Goal: Find specific page/section: Find specific page/section

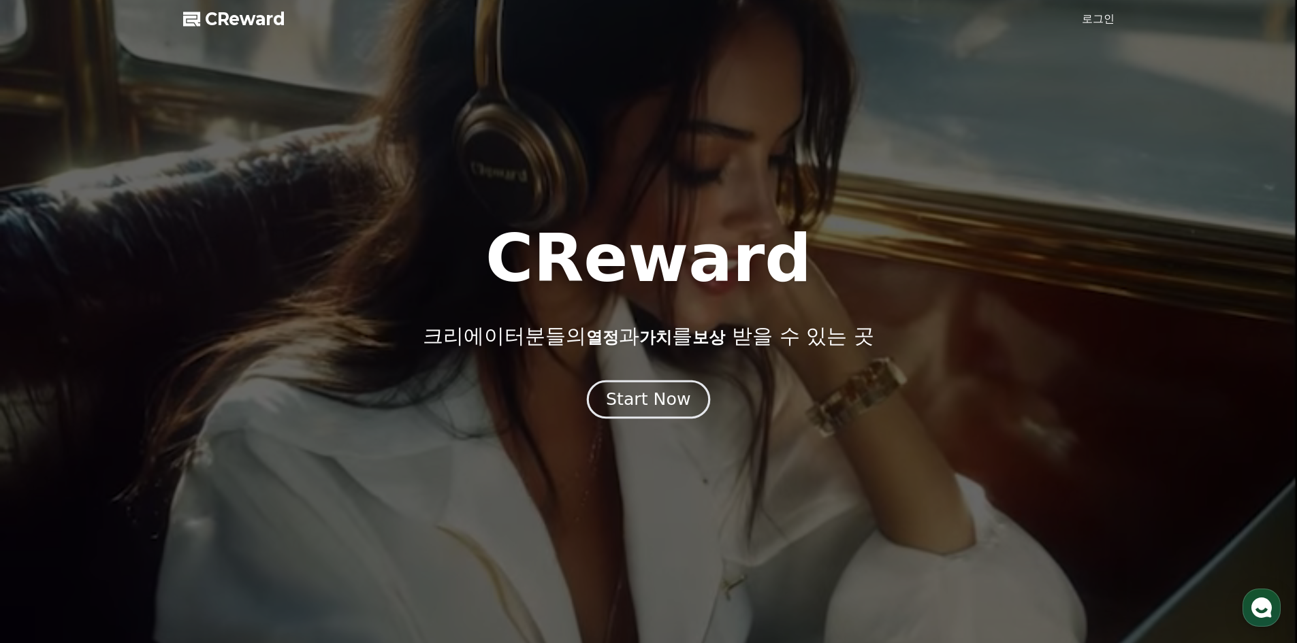
click at [668, 394] on div "Start Now" at bounding box center [648, 399] width 84 height 23
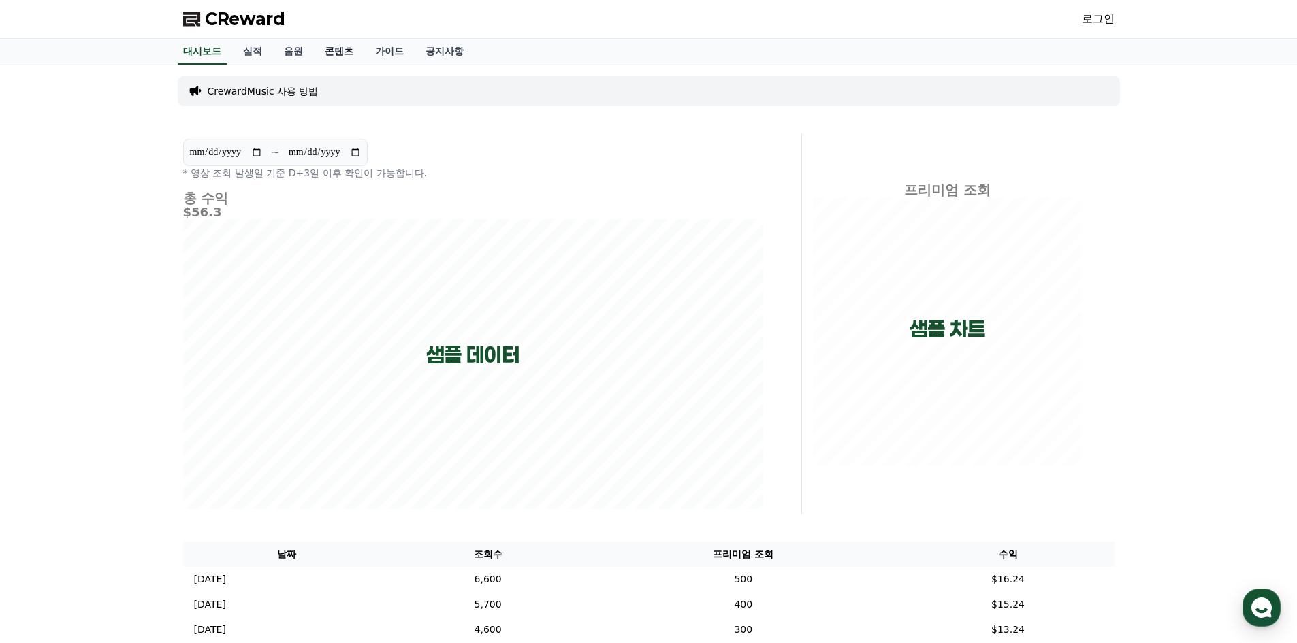
click at [332, 48] on link "콘텐츠" at bounding box center [339, 52] width 50 height 26
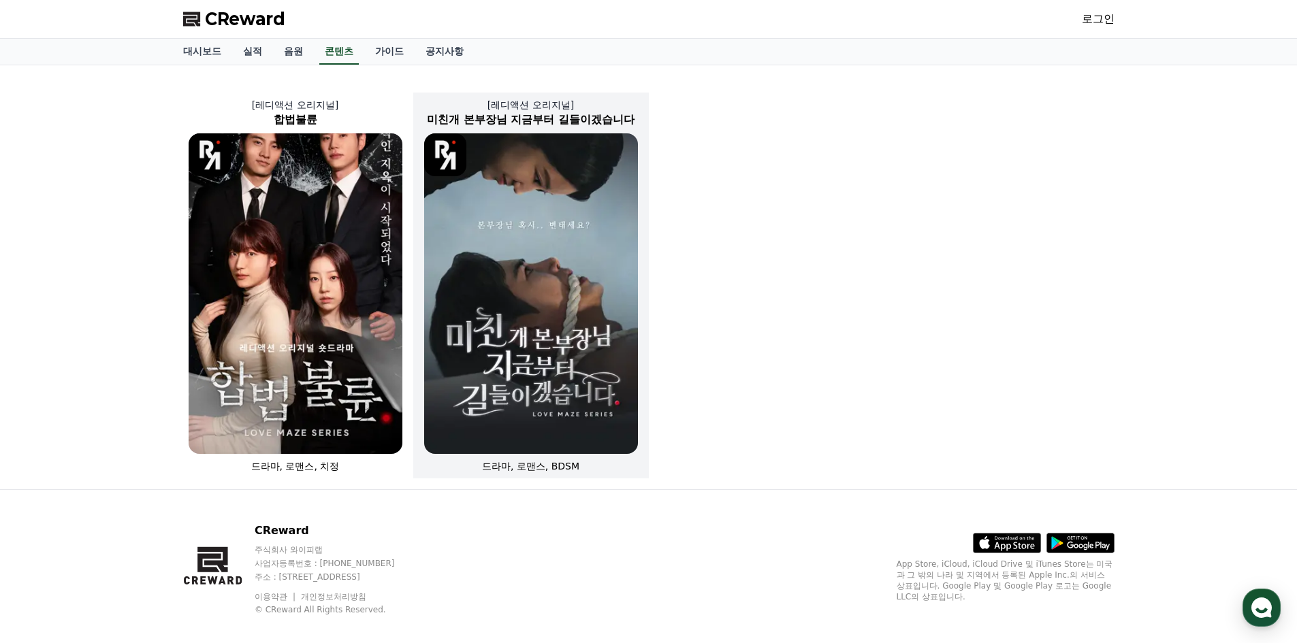
click at [548, 408] on img at bounding box center [531, 293] width 214 height 321
click at [335, 60] on link "콘텐츠" at bounding box center [338, 52] width 39 height 26
